Goal: Manage account settings

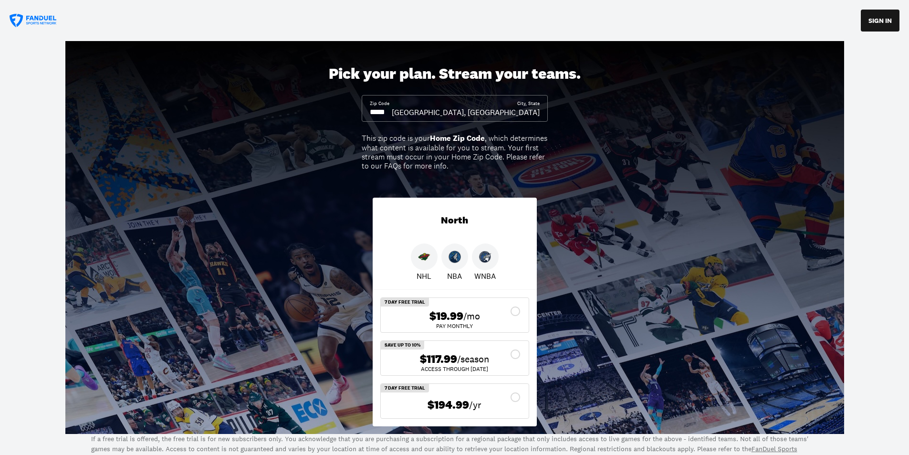
drag, startPoint x: 395, startPoint y: 109, endPoint x: 352, endPoint y: 115, distance: 43.3
click at [352, 115] on div "Pick your plan. Stream your teams. Zip Code City, State [GEOGRAPHIC_DATA], [GEO…" at bounding box center [454, 237] width 909 height 393
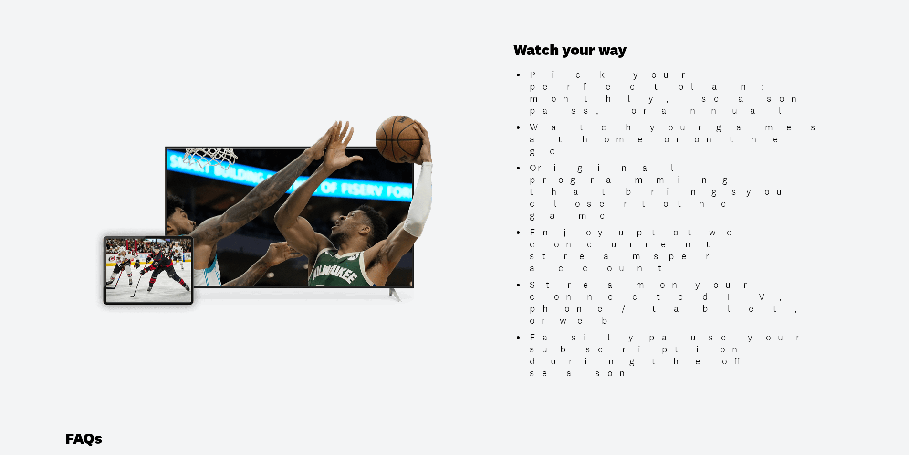
scroll to position [859, 0]
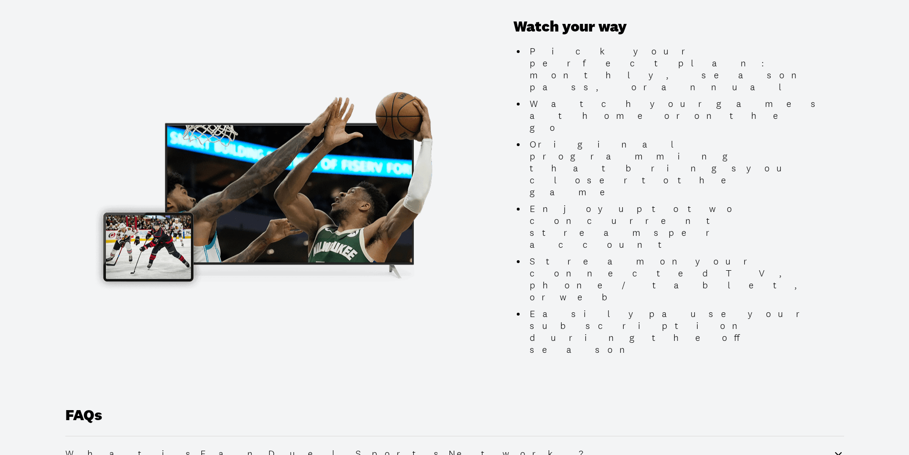
type input "*****"
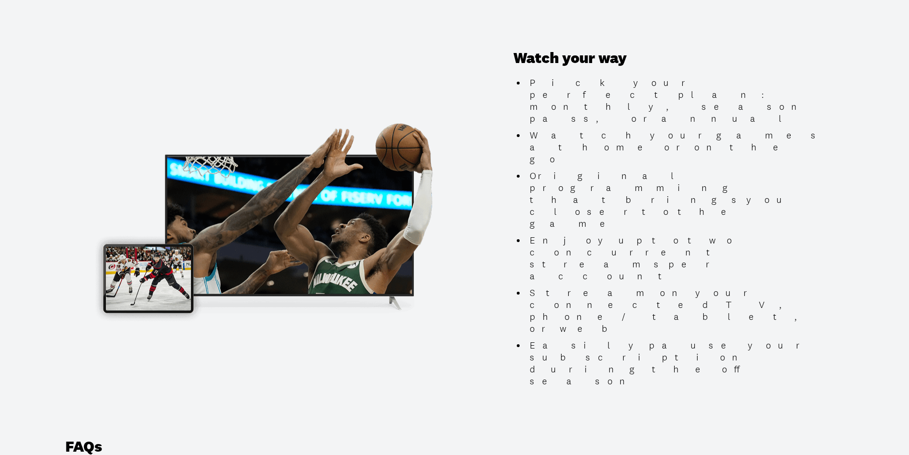
scroll to position [811, 0]
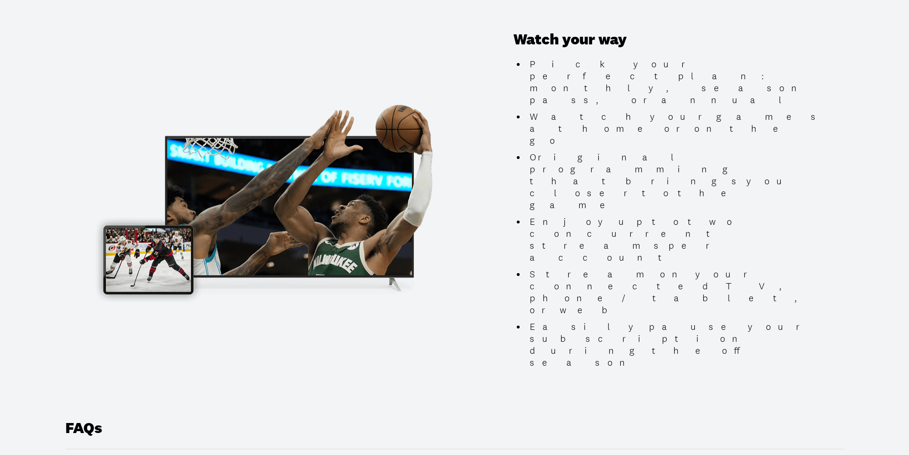
scroll to position [907, 0]
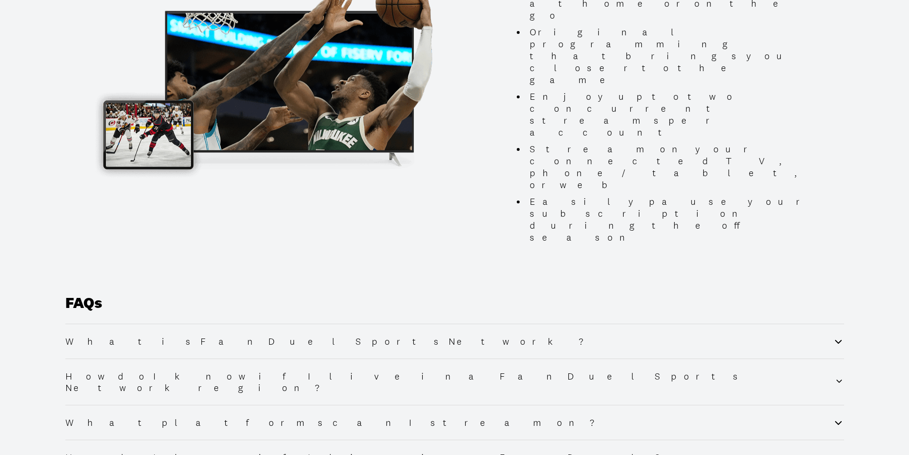
scroll to position [954, 0]
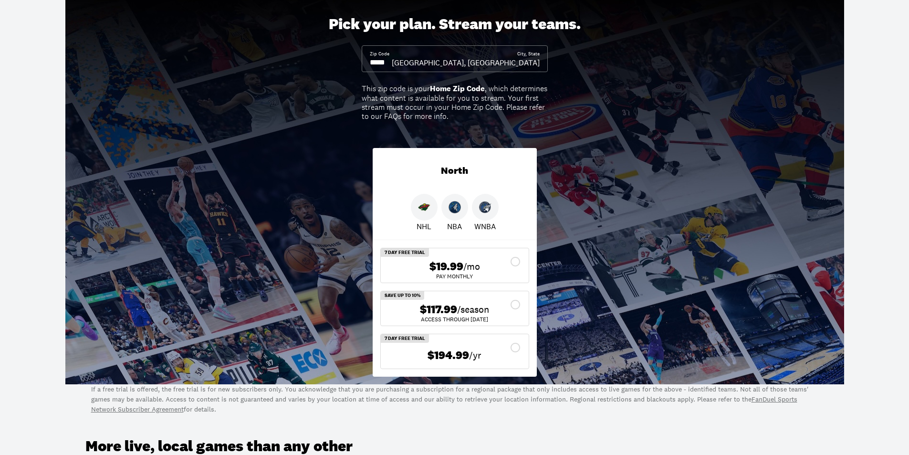
scroll to position [0, 0]
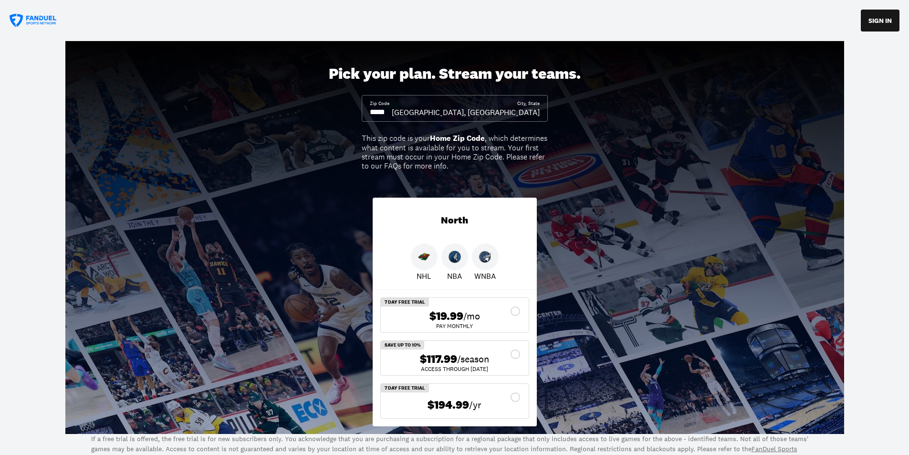
click at [517, 350] on icon at bounding box center [516, 354] width 10 height 10
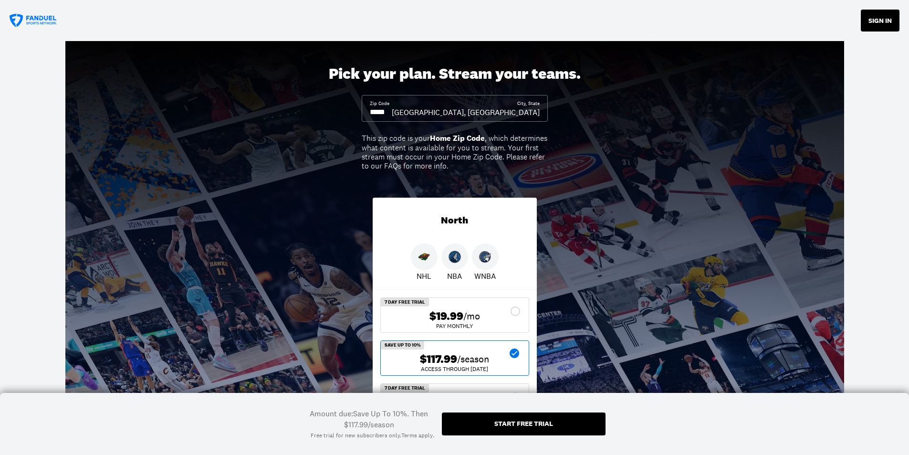
click at [881, 23] on button "SIGN IN" at bounding box center [880, 21] width 39 height 22
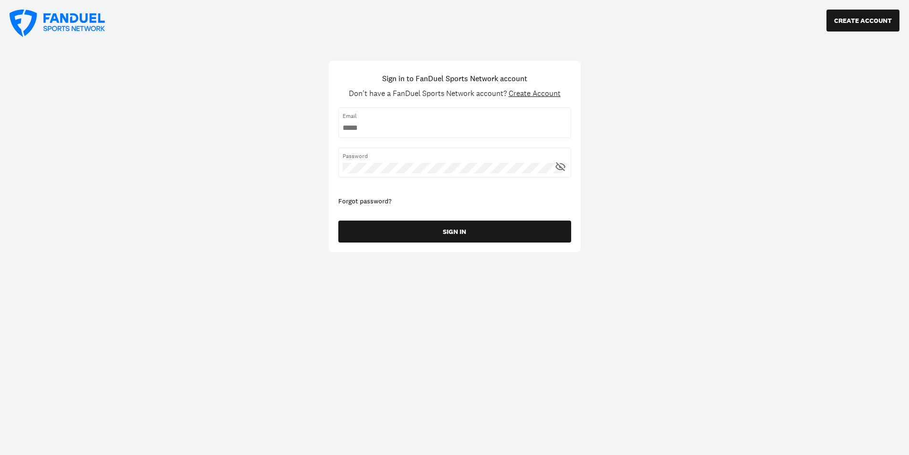
click at [379, 130] on input "username" at bounding box center [455, 128] width 224 height 10
type input "**********"
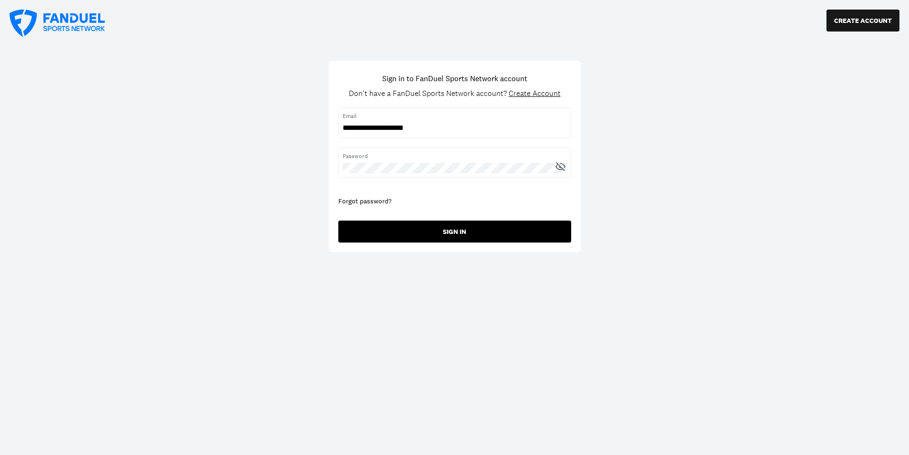
click at [419, 231] on button "SIGN IN" at bounding box center [454, 231] width 233 height 22
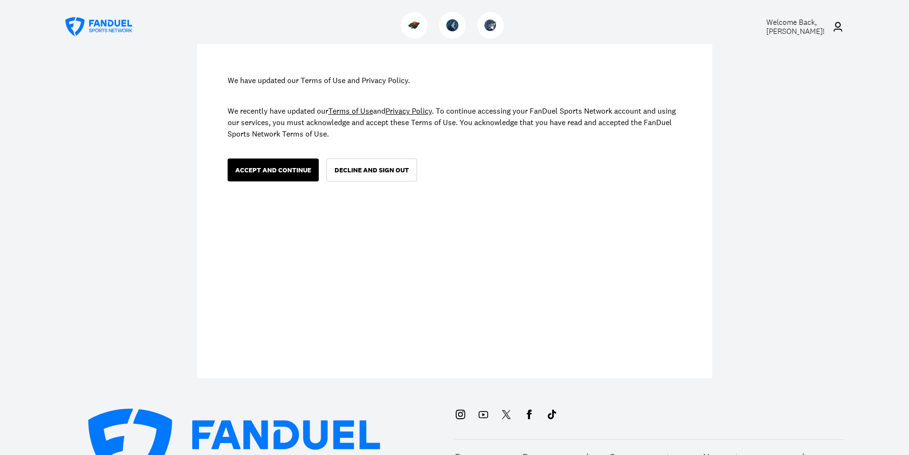
click at [271, 165] on button "ACCEPT AND CONTINUE" at bounding box center [273, 169] width 91 height 23
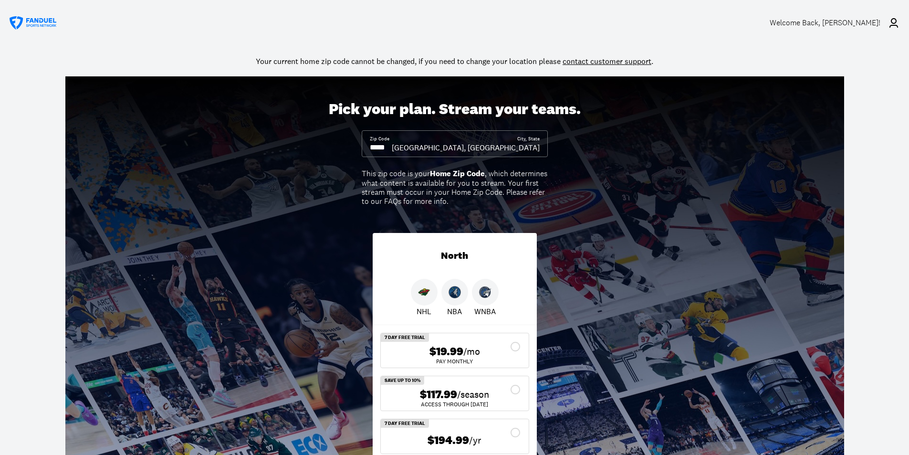
click at [845, 22] on div "Welcome Back , [PERSON_NAME]!" at bounding box center [825, 22] width 111 height 9
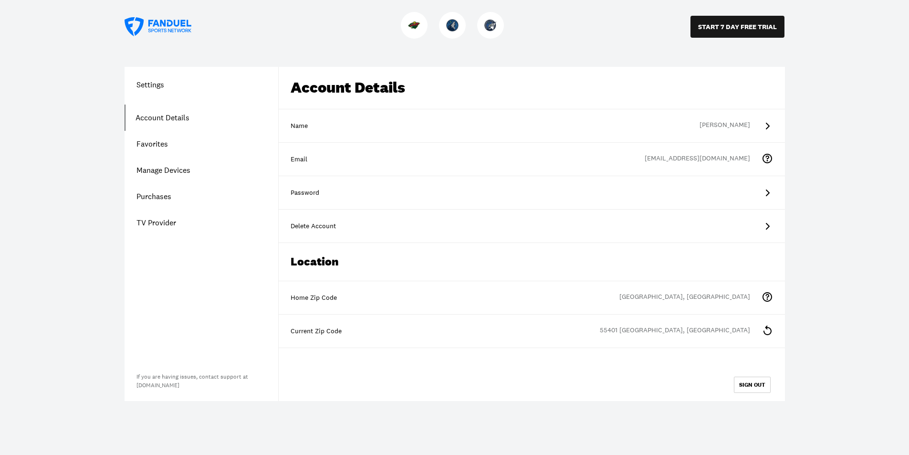
click at [768, 332] on icon at bounding box center [767, 330] width 11 height 11
click at [168, 169] on link "Manage Devices" at bounding box center [202, 170] width 154 height 26
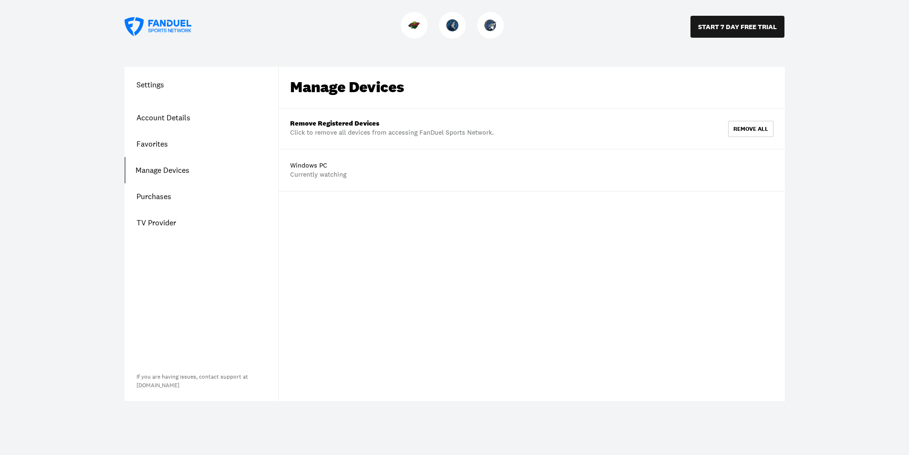
click at [168, 199] on link "Purchases" at bounding box center [202, 196] width 154 height 26
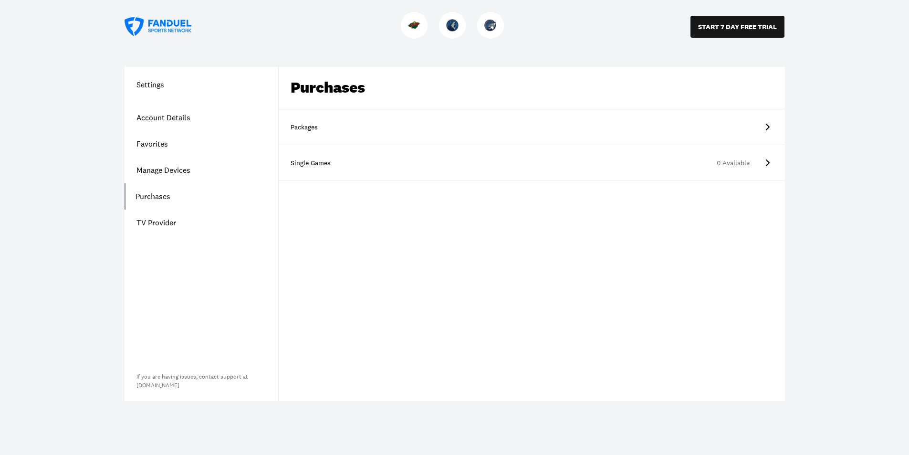
click at [771, 127] on icon at bounding box center [767, 126] width 11 height 11
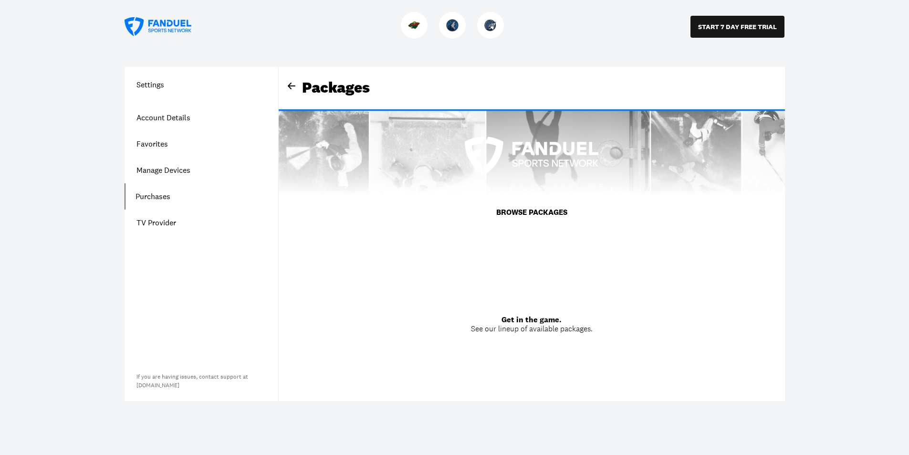
click at [540, 213] on button "BROWSE PACKAGES" at bounding box center [532, 212] width 94 height 27
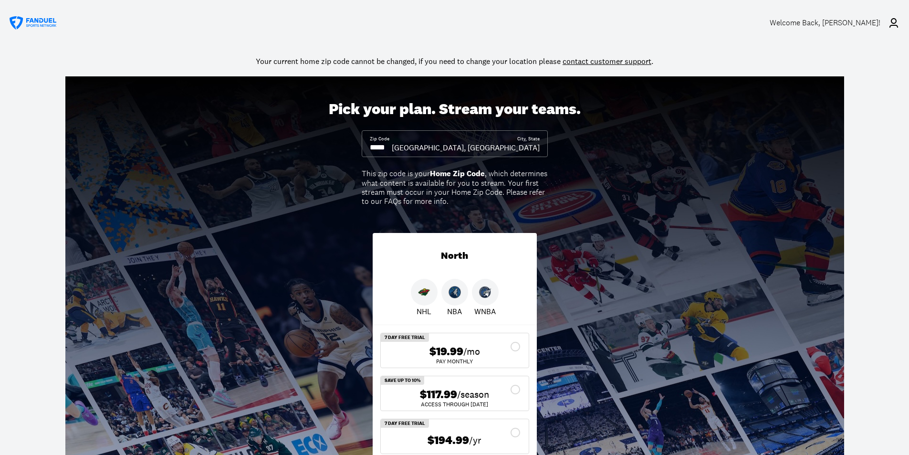
click at [857, 23] on div "Welcome Back , [PERSON_NAME]!" at bounding box center [825, 22] width 111 height 9
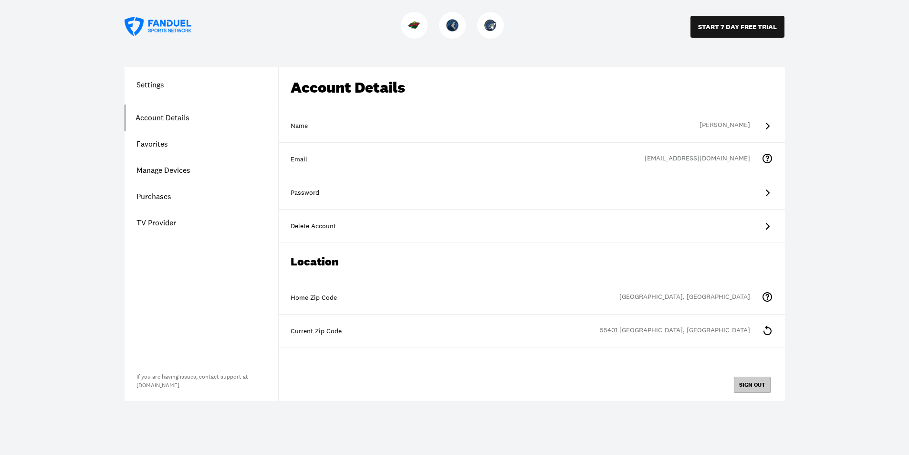
click at [747, 380] on button "SIGN OUT" at bounding box center [752, 385] width 37 height 16
